Goal: Information Seeking & Learning: Learn about a topic

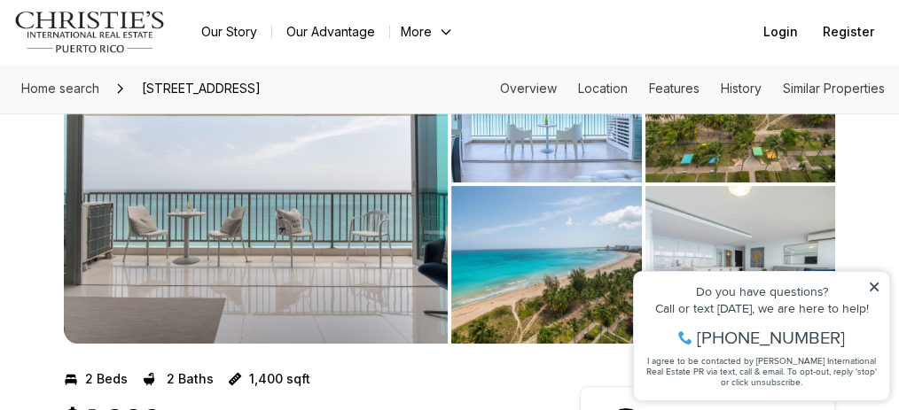
scroll to position [118, 0]
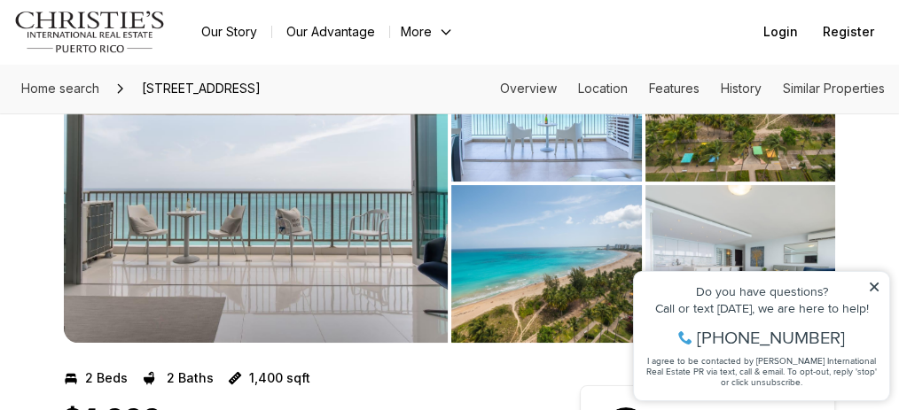
drag, startPoint x: 876, startPoint y: 287, endPoint x: 1476, endPoint y: 533, distance: 648.2
click at [876, 287] on icon at bounding box center [874, 287] width 12 height 12
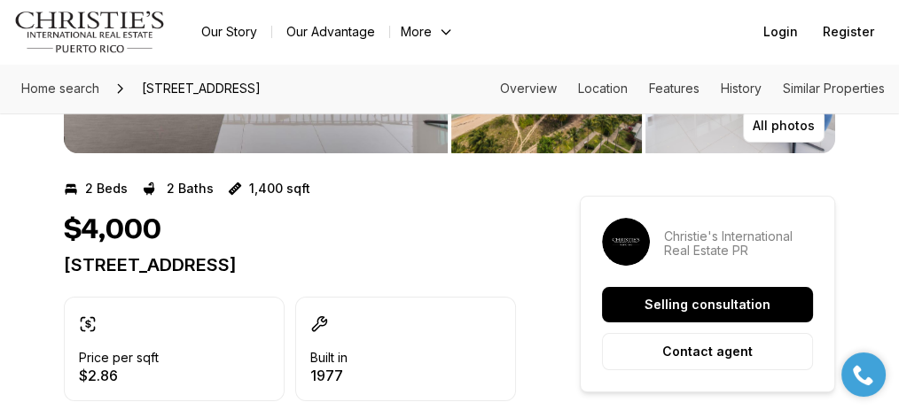
scroll to position [177, 0]
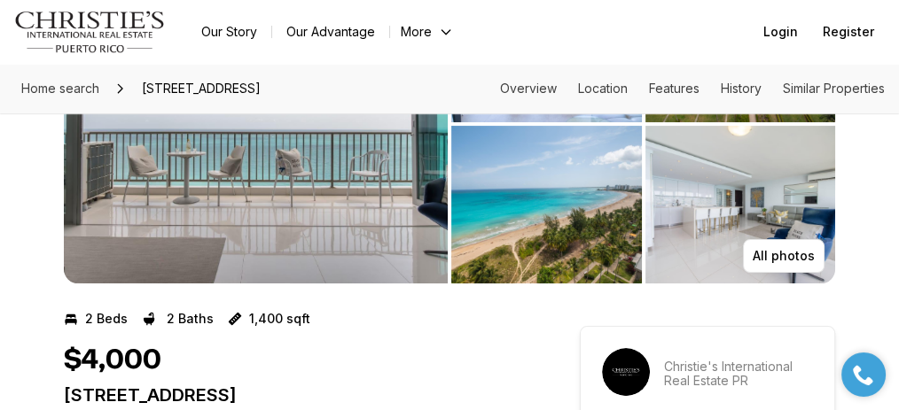
click at [728, 206] on img "View image gallery" at bounding box center [740, 205] width 191 height 158
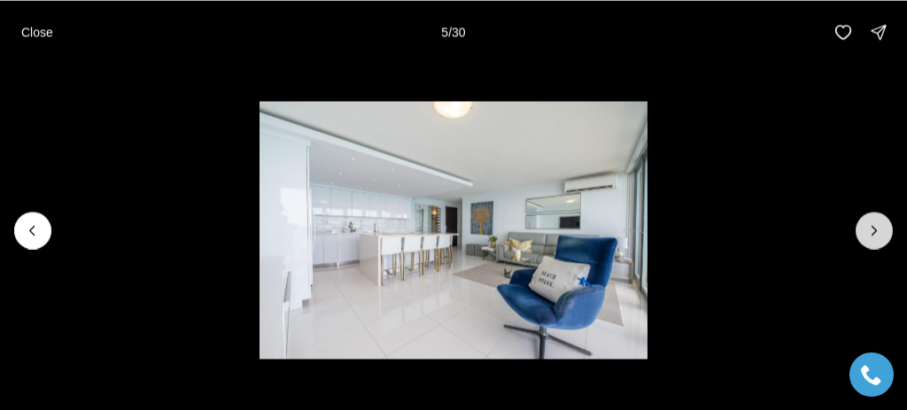
click at [876, 227] on icon "Next slide" at bounding box center [875, 231] width 18 height 18
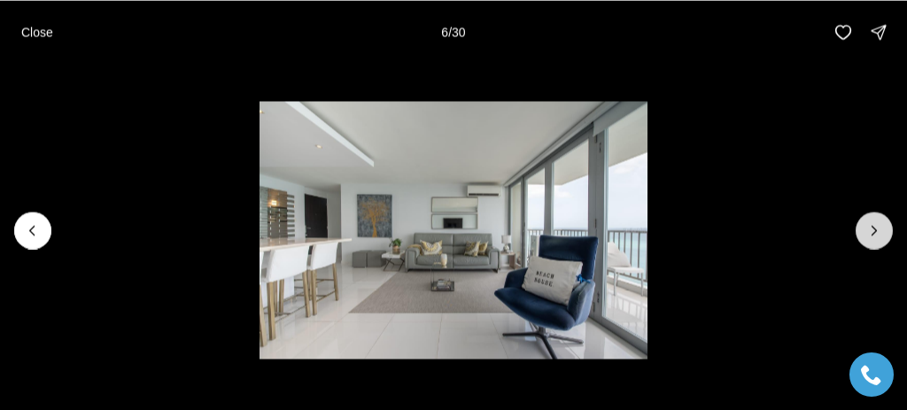
click at [876, 227] on icon "Next slide" at bounding box center [875, 231] width 18 height 18
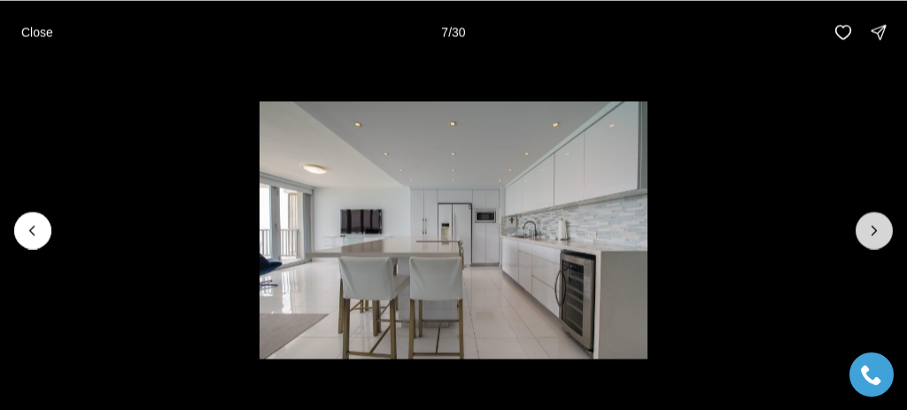
click at [876, 227] on icon "Next slide" at bounding box center [875, 231] width 18 height 18
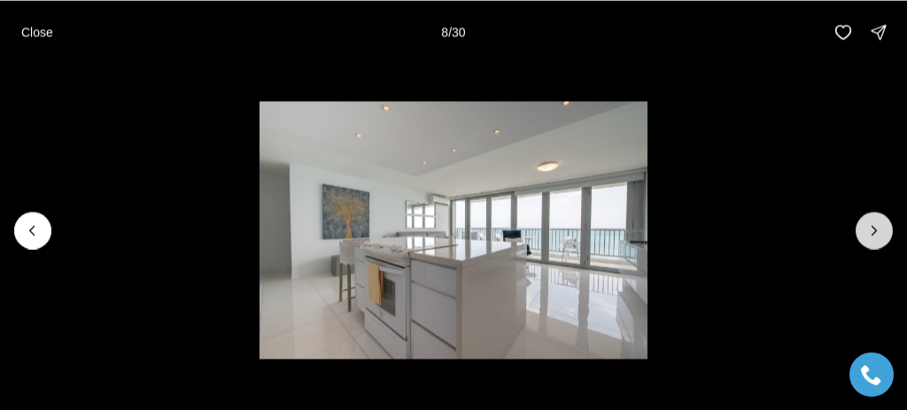
click at [876, 227] on icon "Next slide" at bounding box center [875, 231] width 18 height 18
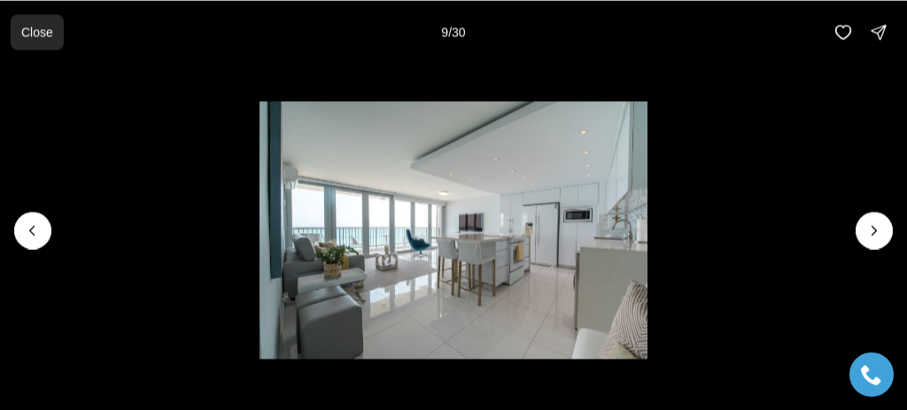
click at [22, 38] on p "Close" at bounding box center [37, 32] width 32 height 14
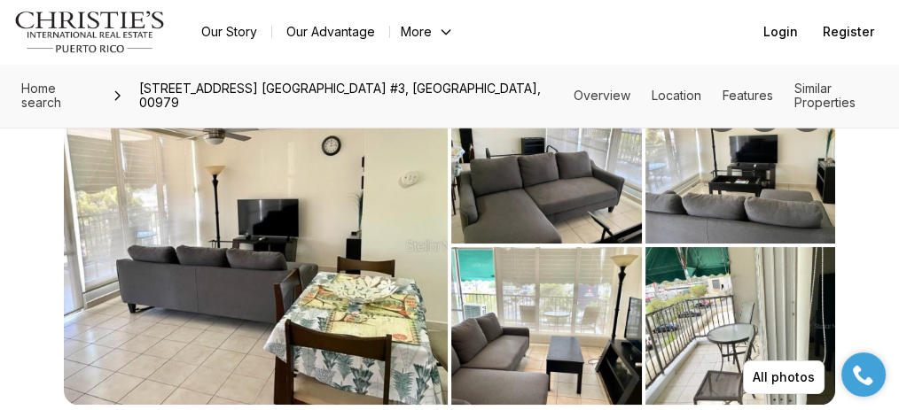
scroll to position [58, 0]
